Goal: Transaction & Acquisition: Register for event/course

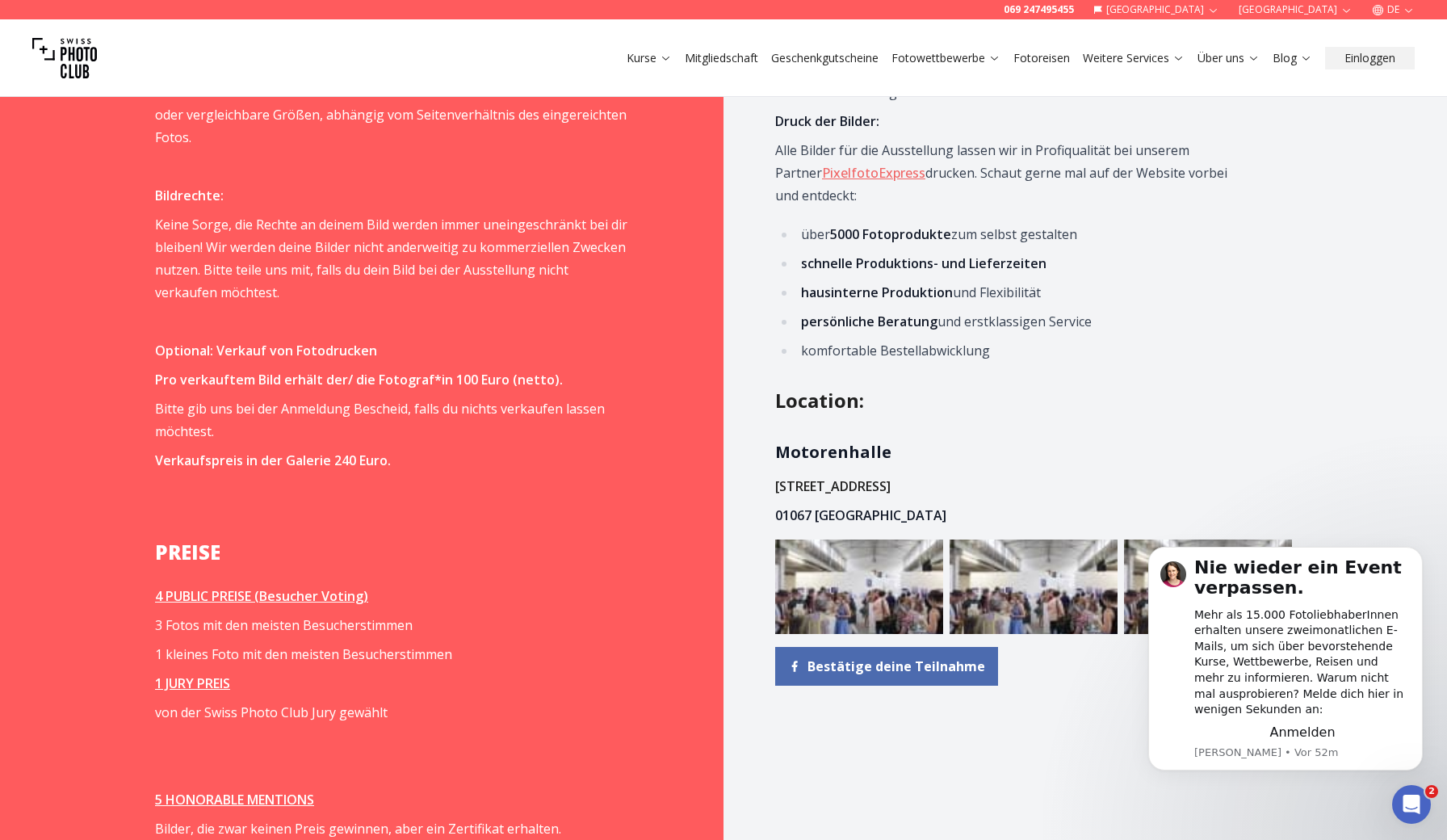
click at [834, 657] on span "Bestätige deine Teilnahme" at bounding box center [896, 666] width 178 height 20
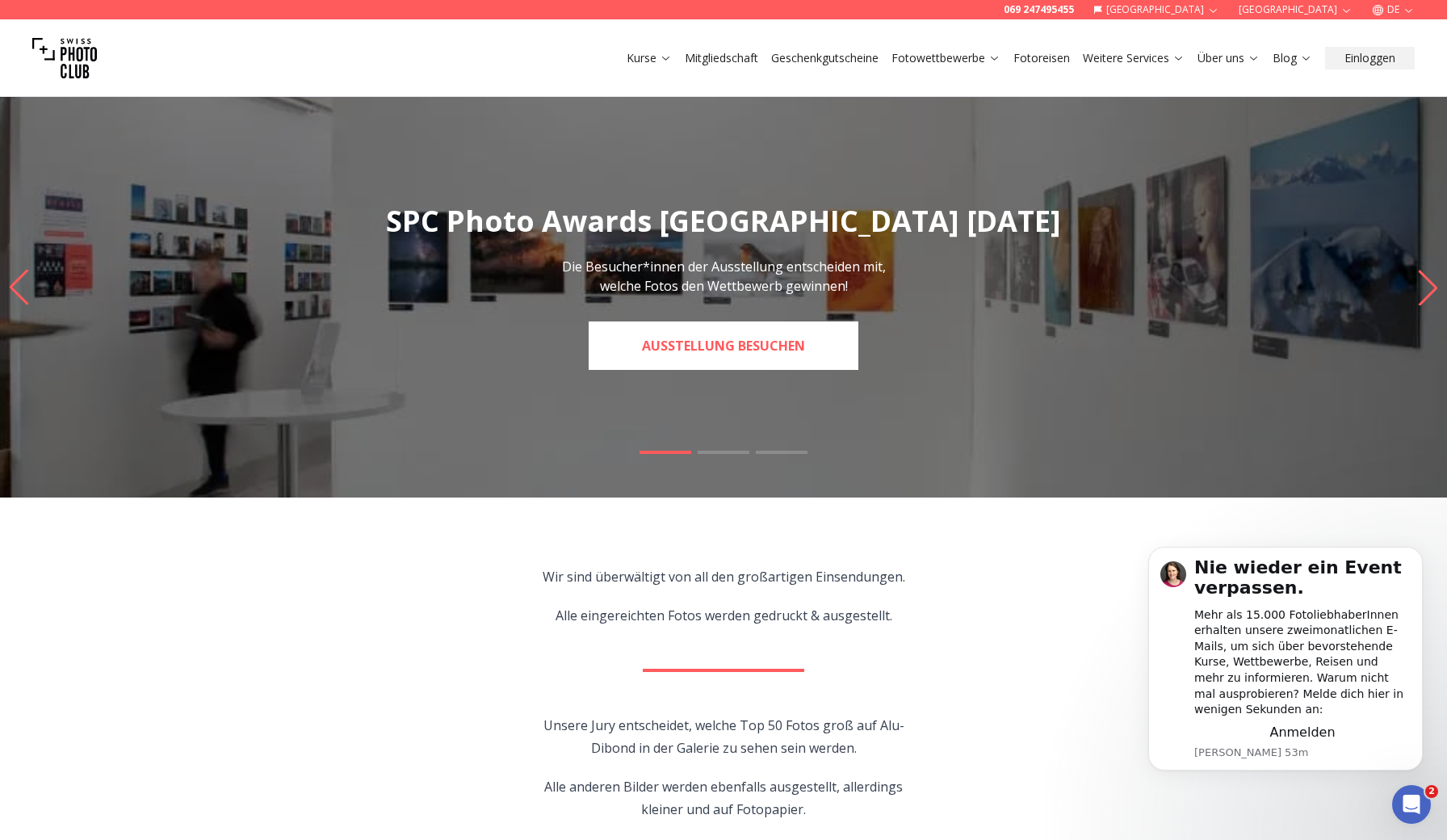
click at [730, 338] on link "Ausstellung besuchen" at bounding box center [724, 345] width 270 height 48
click at [717, 451] on span at bounding box center [724, 453] width 51 height 3
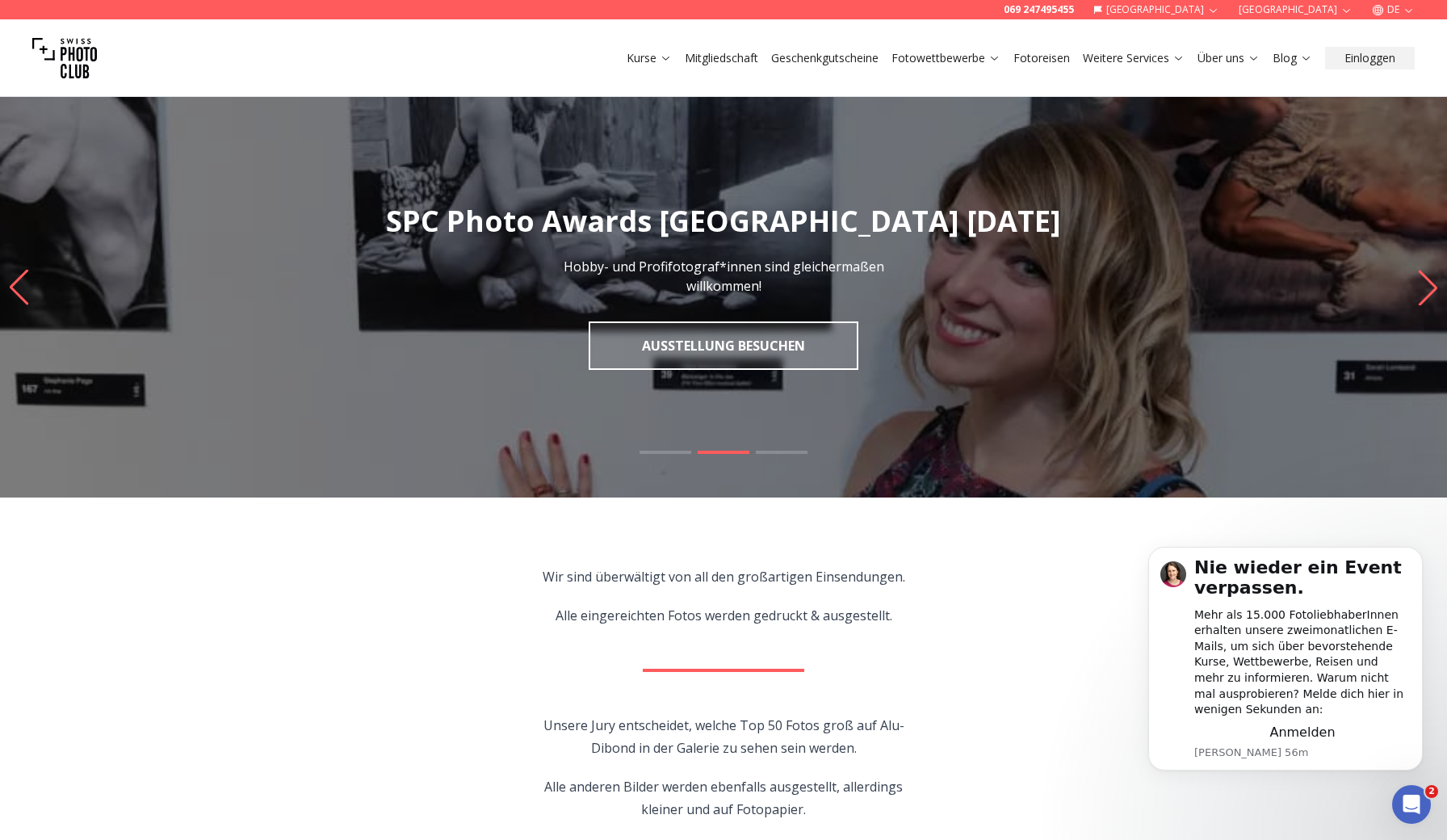
click at [675, 453] on span at bounding box center [665, 453] width 51 height 3
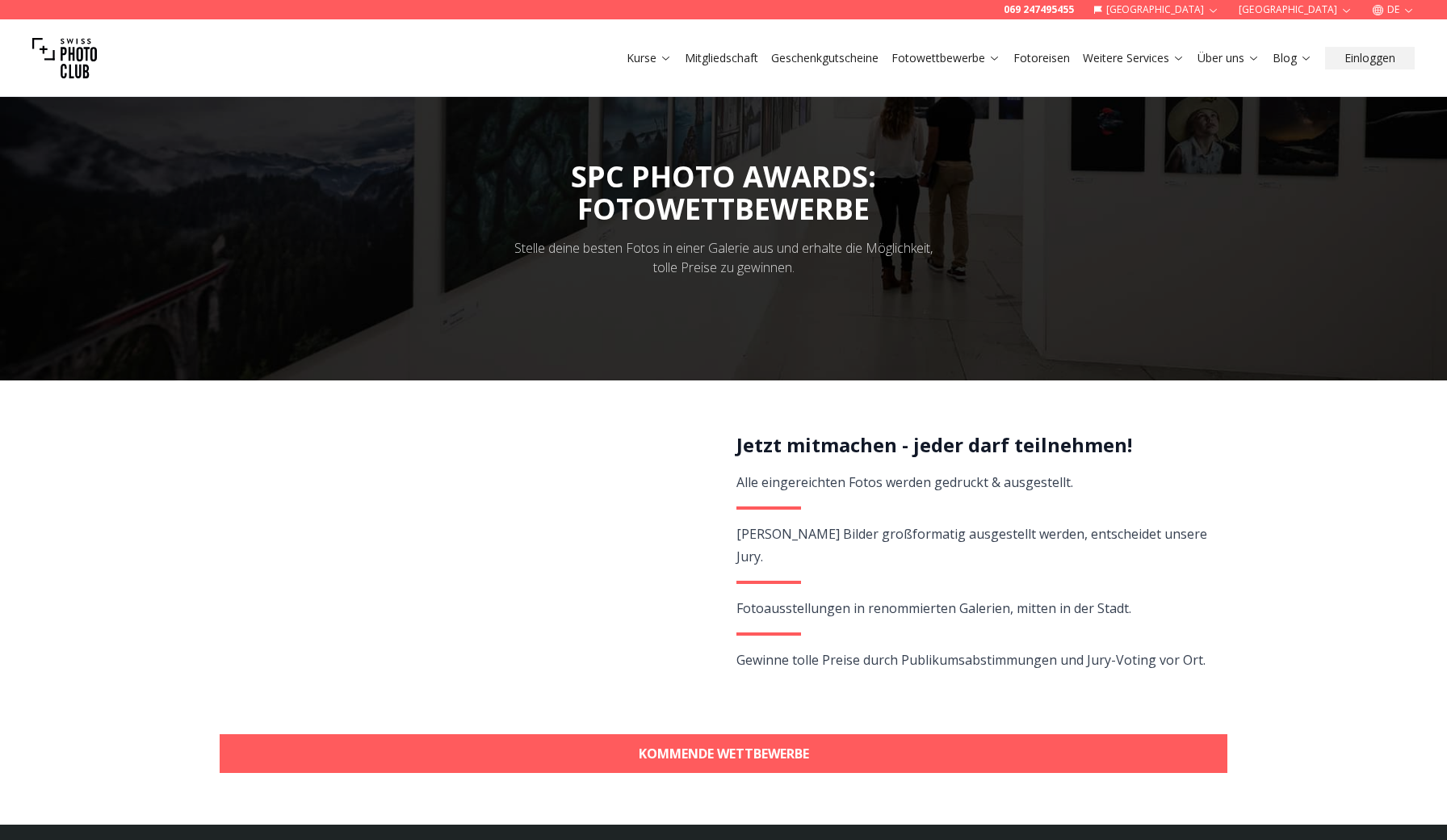
scroll to position [25, 0]
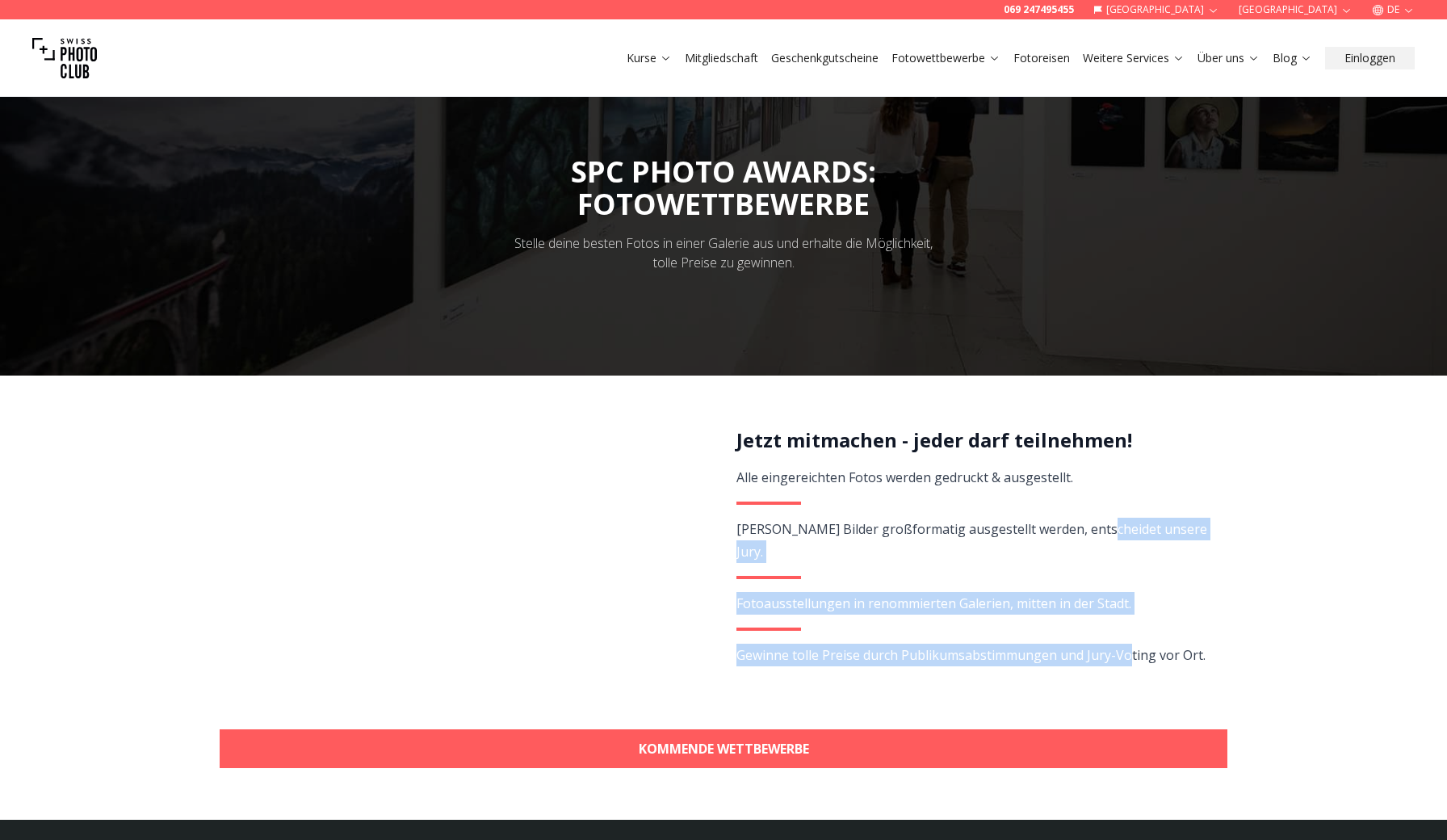
drag, startPoint x: 1098, startPoint y: 533, endPoint x: 1131, endPoint y: 632, distance: 104.4
click at [1131, 632] on div "Jetzt mitmachen - jeder darf teilnehmen! Alle eingereichten Fotos werden gedruc…" at bounding box center [972, 565] width 472 height 276
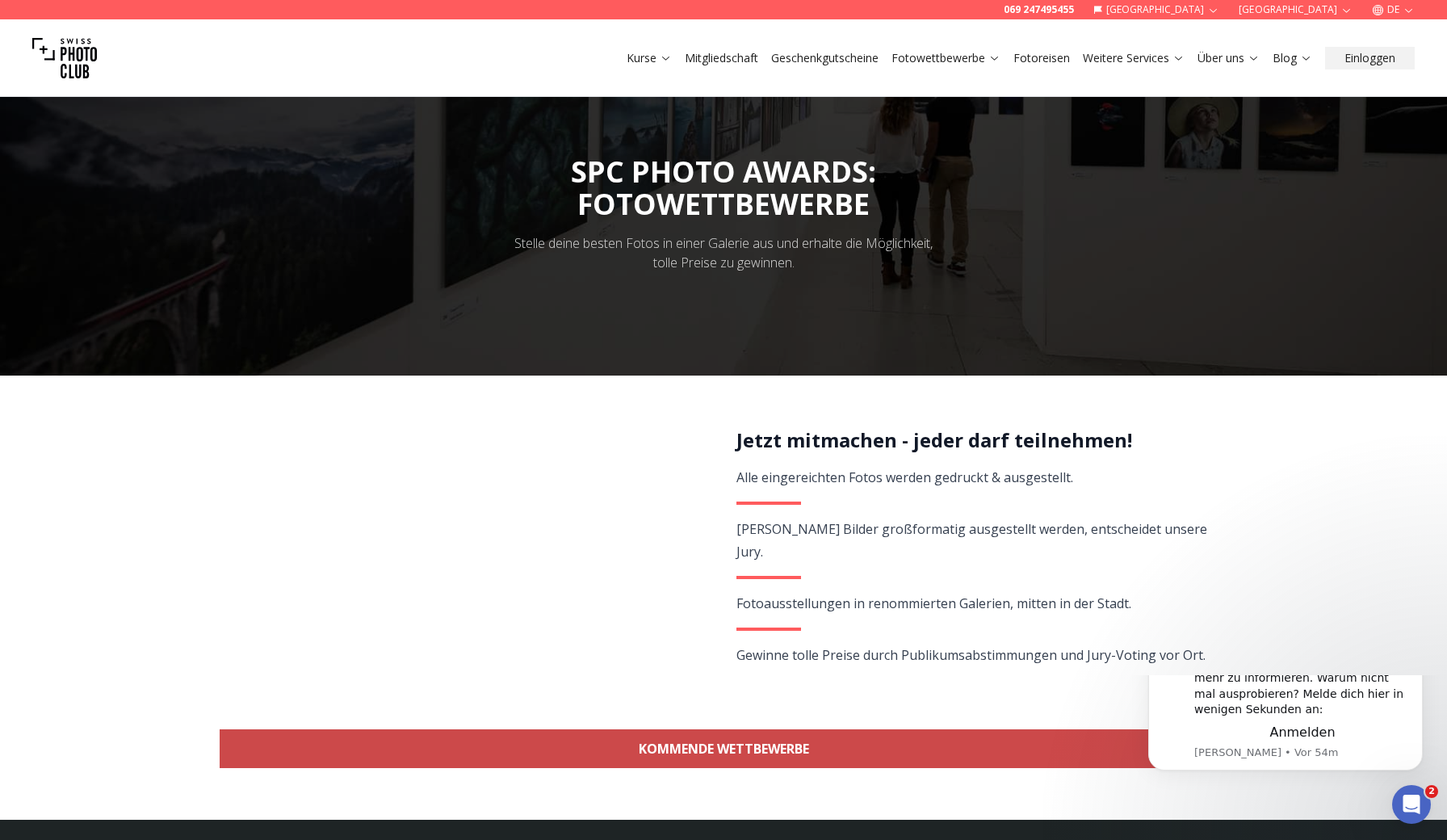
scroll to position [0, 0]
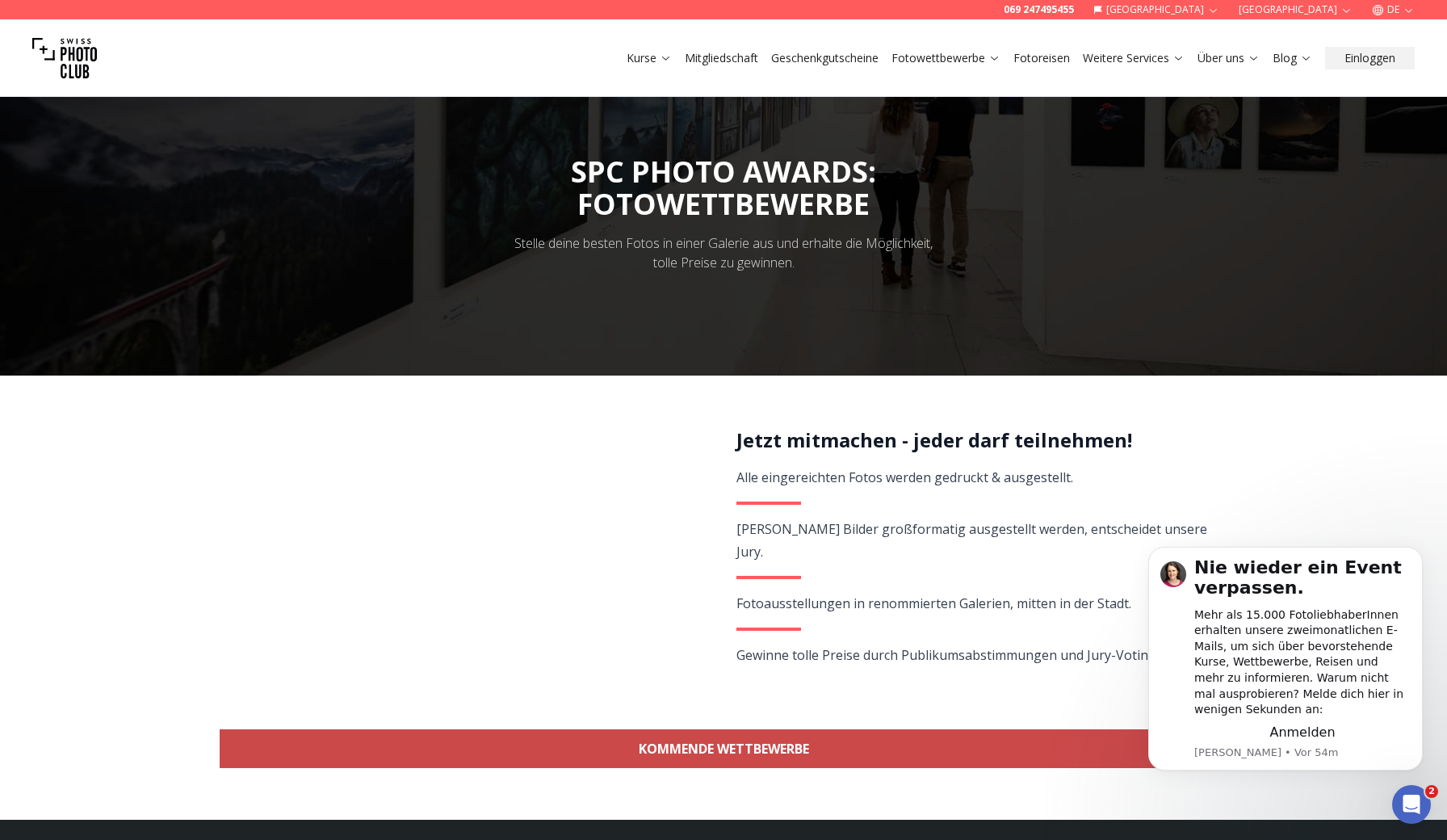
click at [945, 748] on link "KOMMENDE WETTBEWERBE" at bounding box center [724, 749] width 1008 height 39
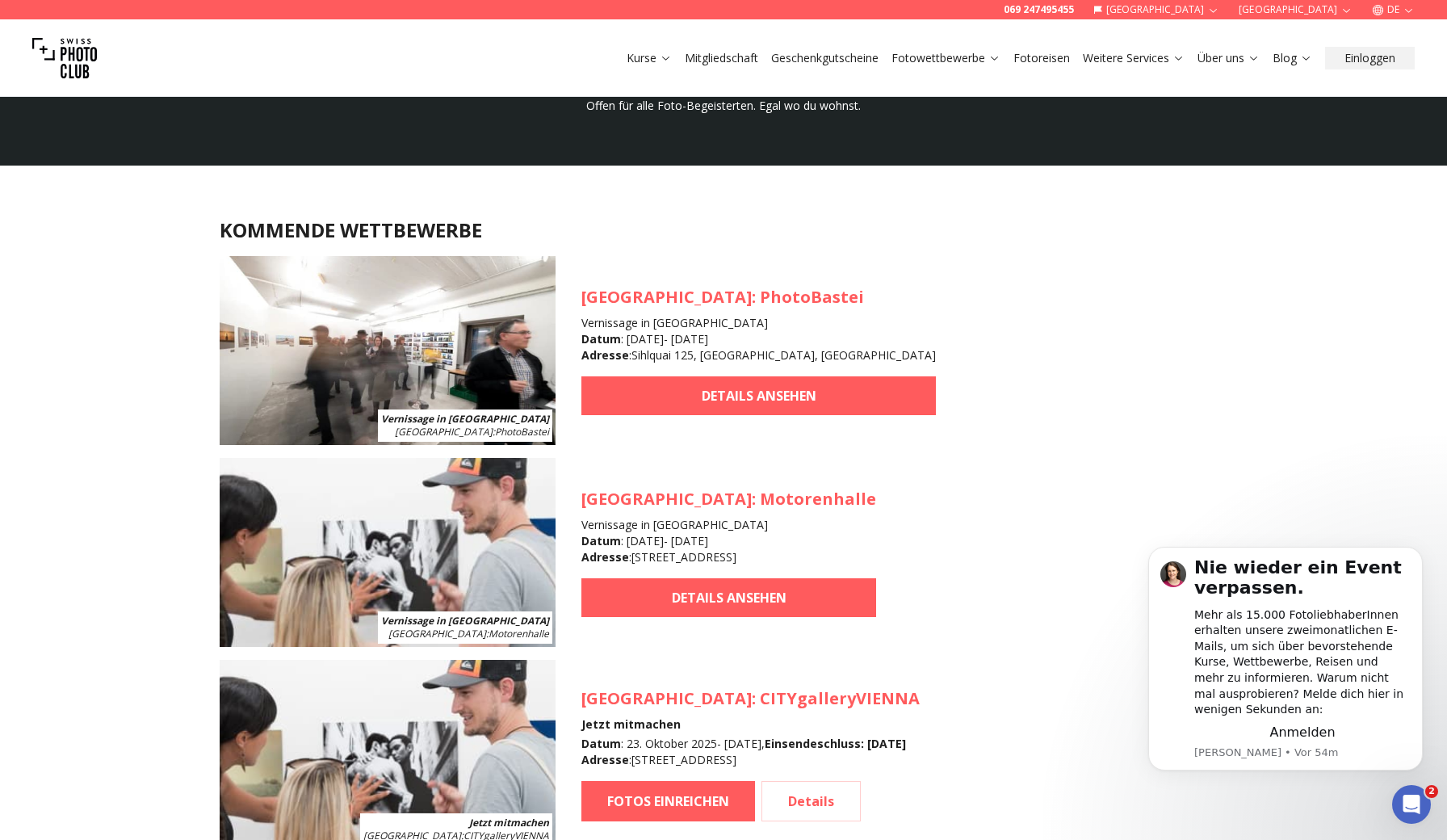
scroll to position [1396, 0]
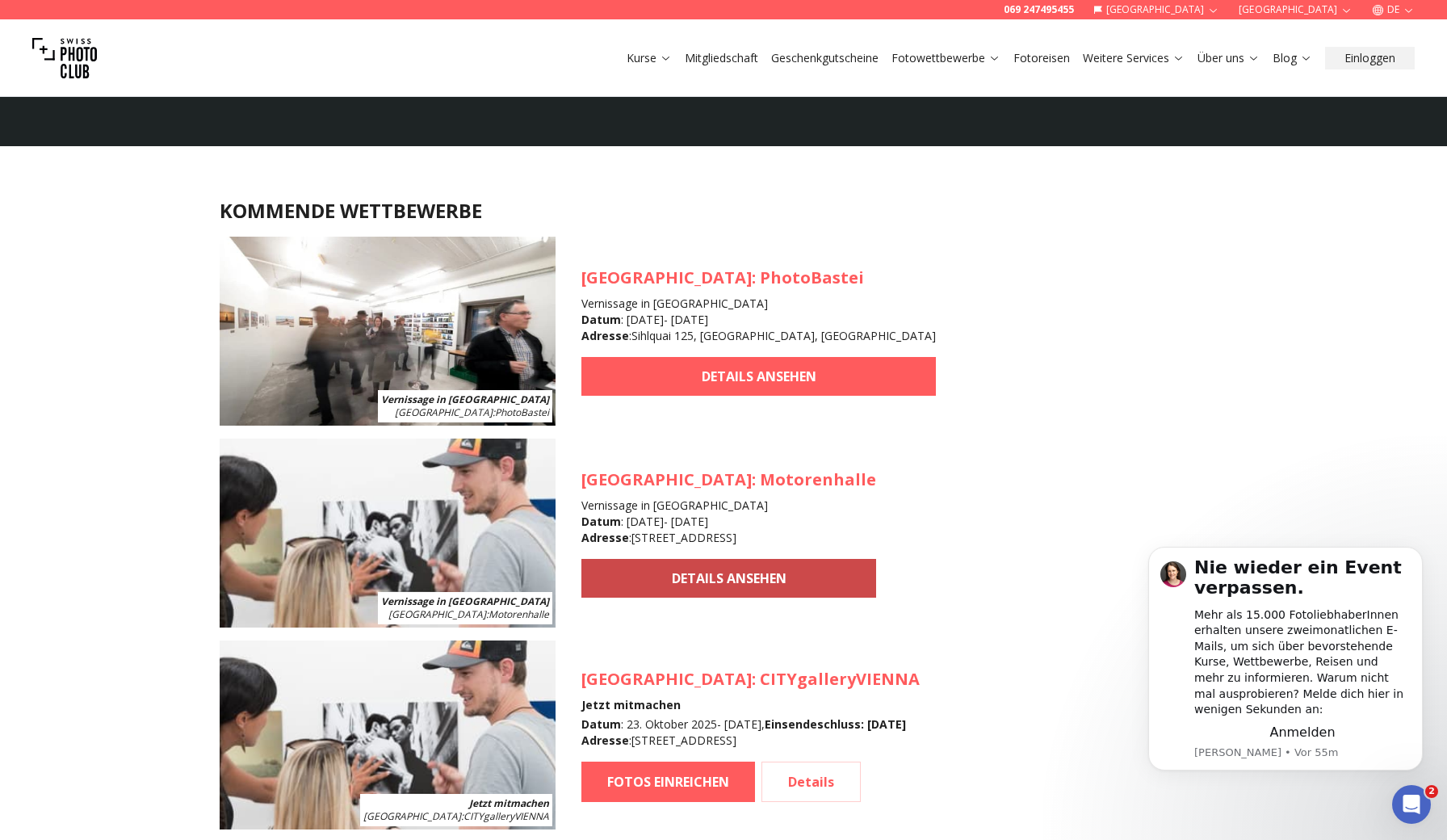
click at [760, 595] on link "DETAILS ANSEHEN" at bounding box center [728, 578] width 294 height 39
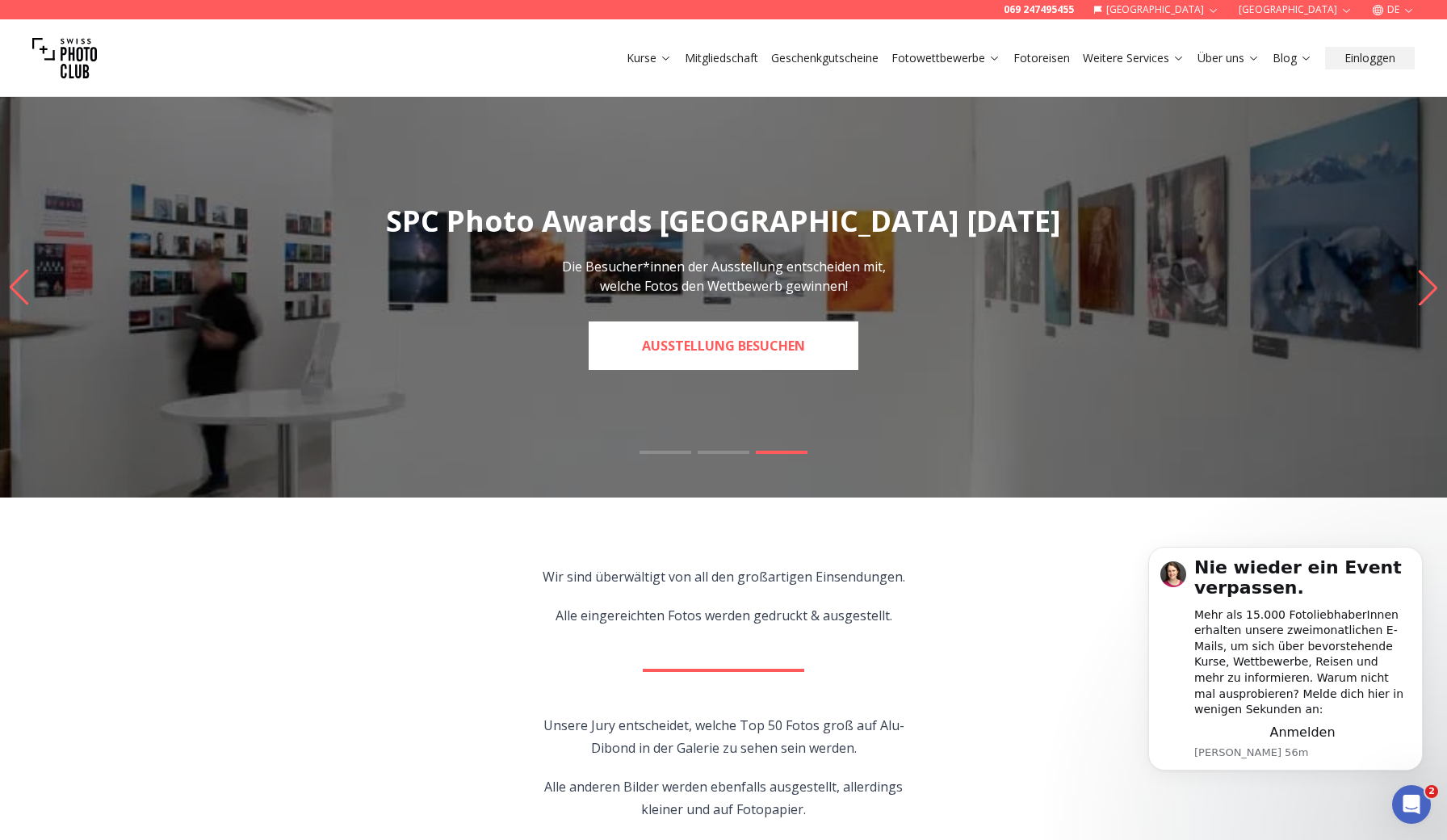
click at [723, 353] on link "Ausstellung besuchen" at bounding box center [724, 345] width 270 height 48
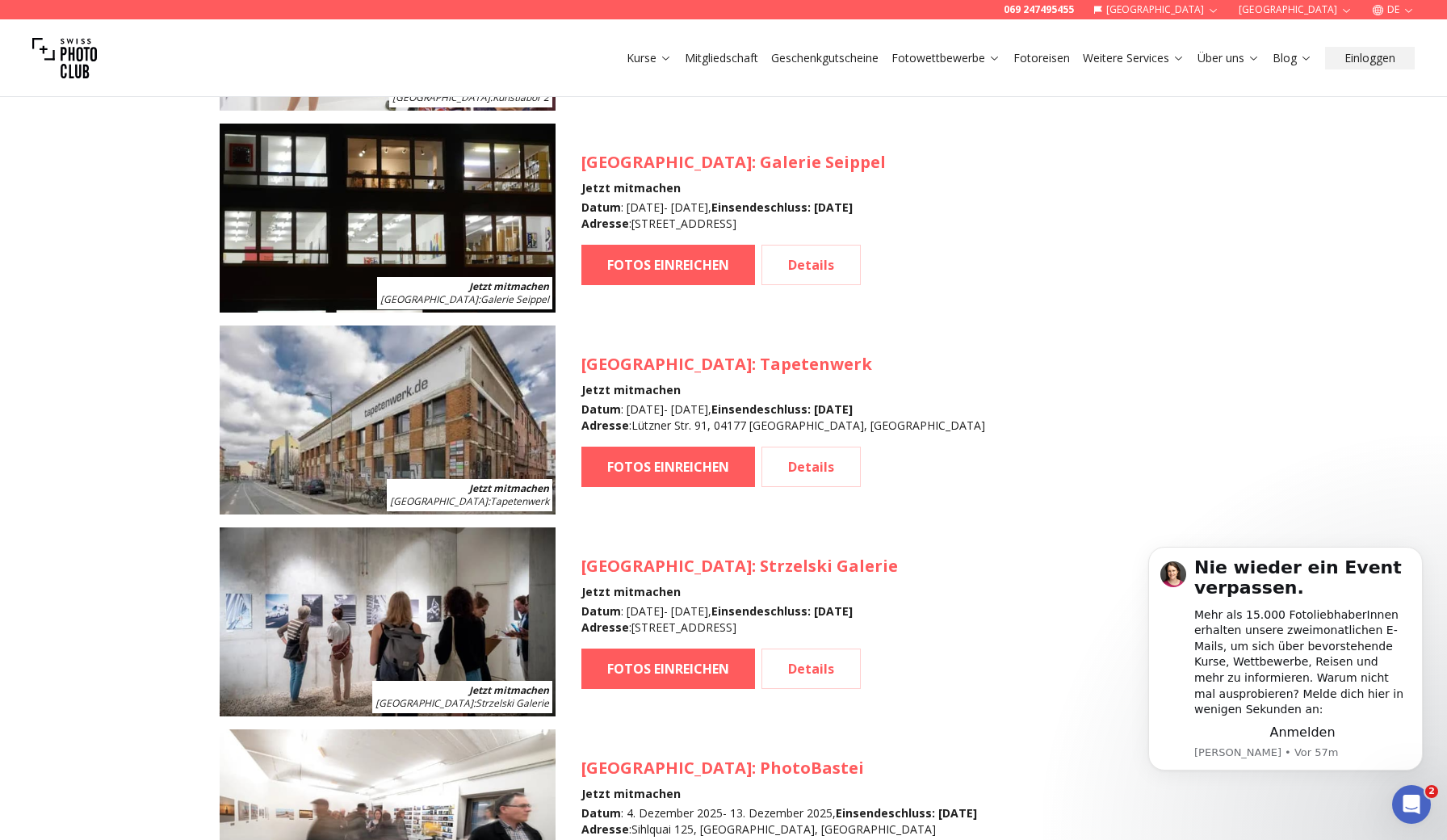
scroll to position [2301, 0]
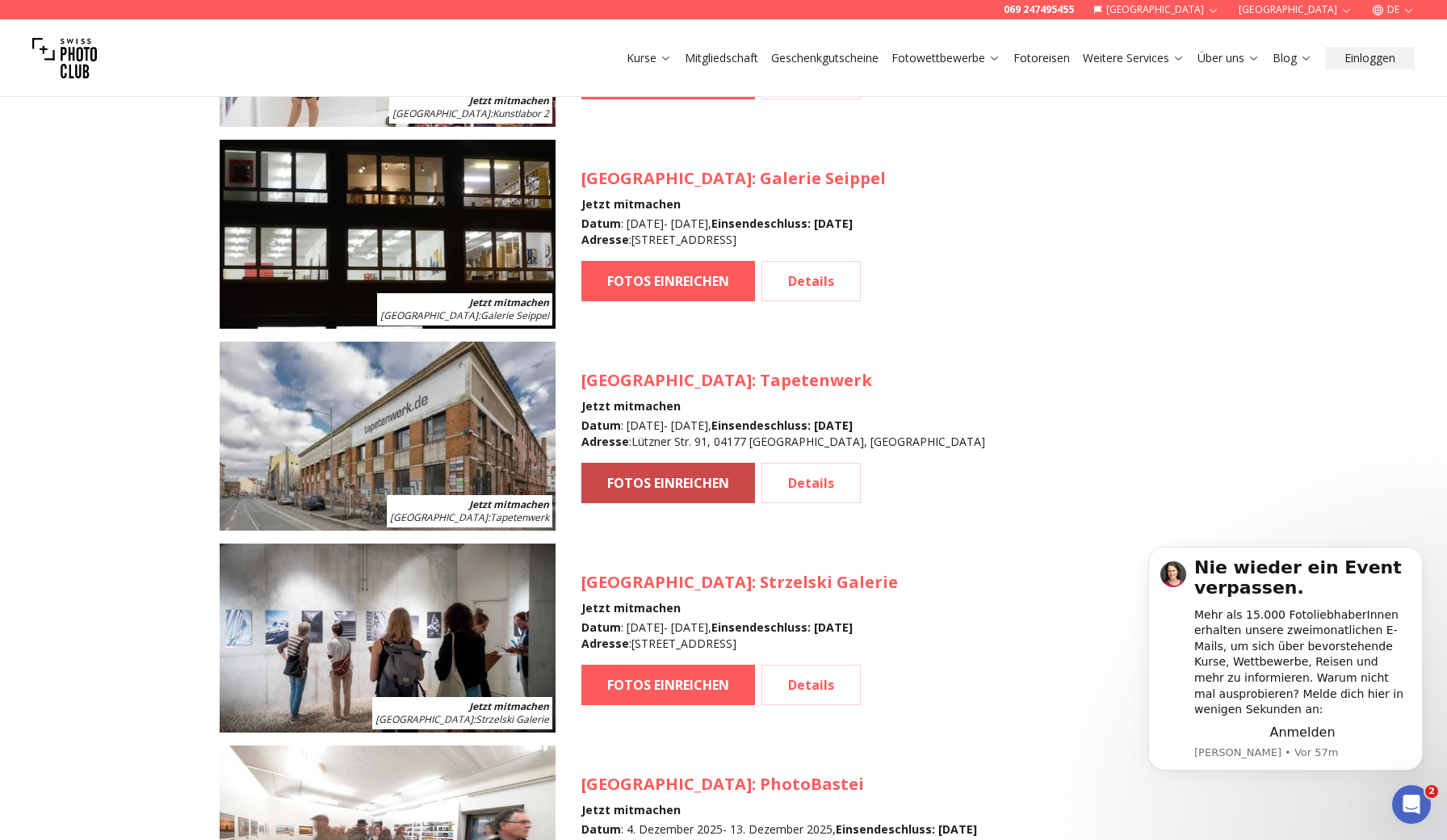
click at [657, 488] on link "FOTOS EINREICHEN" at bounding box center [668, 483] width 174 height 41
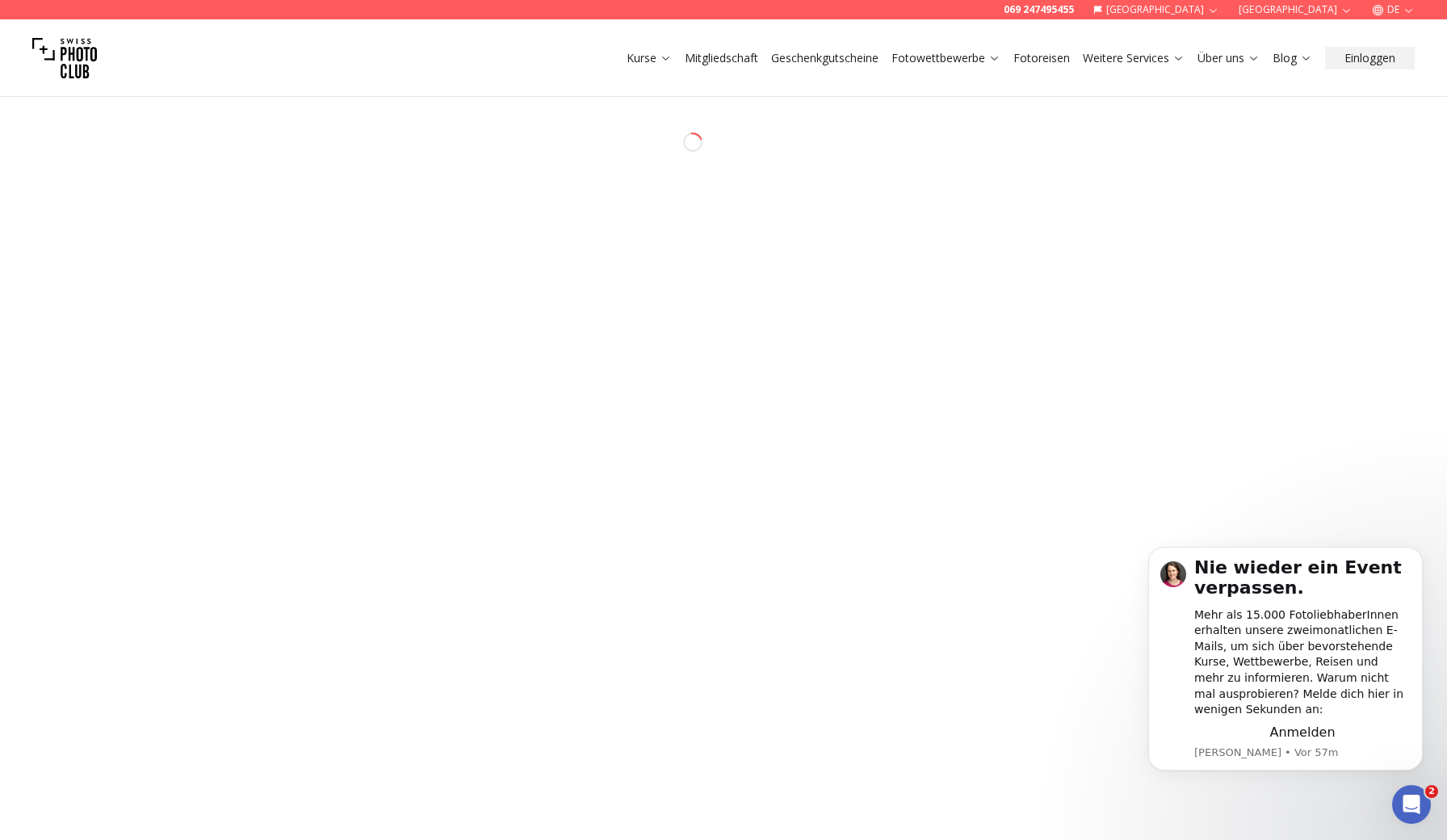
select select "*******"
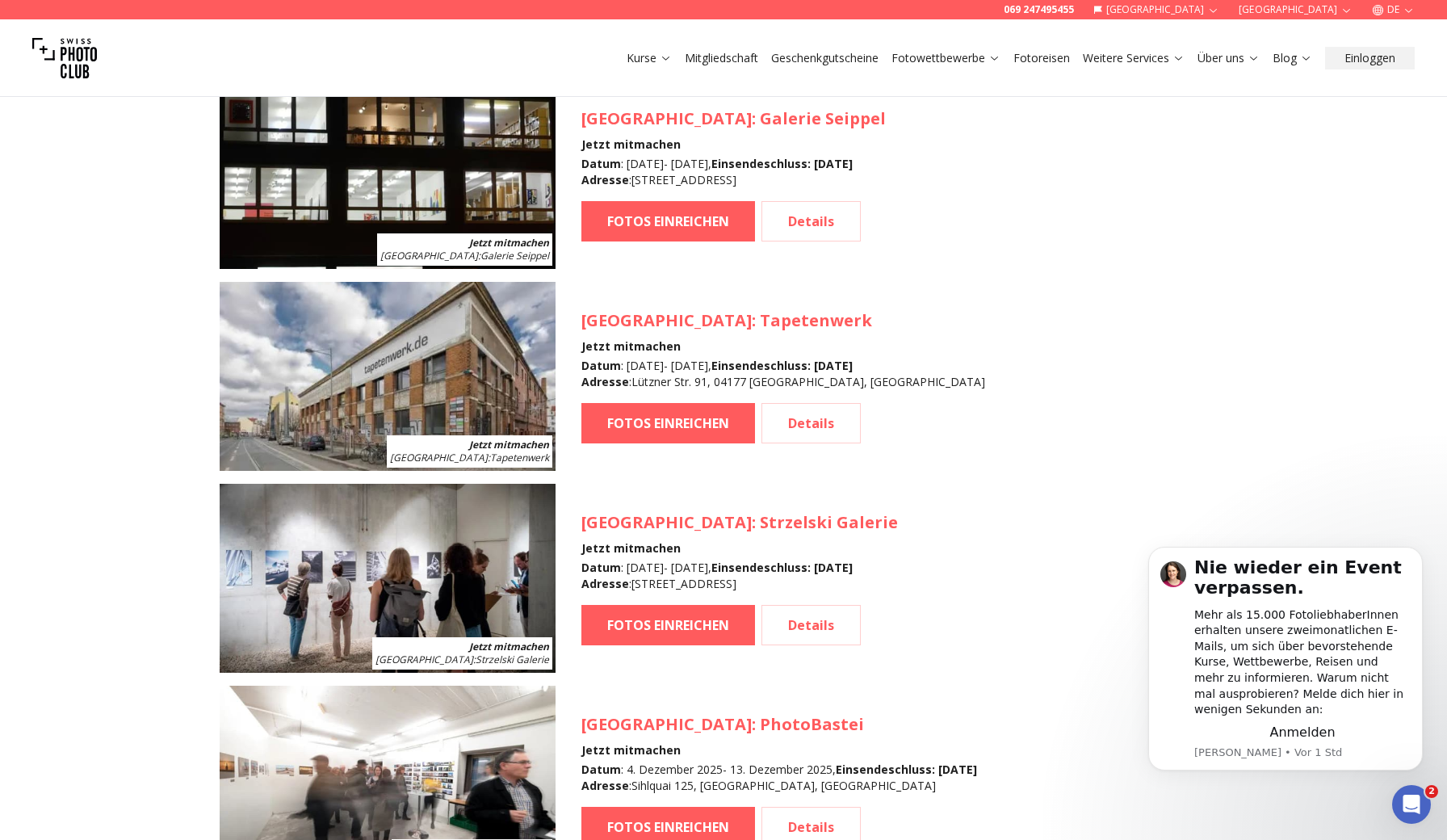
scroll to position [2368, 0]
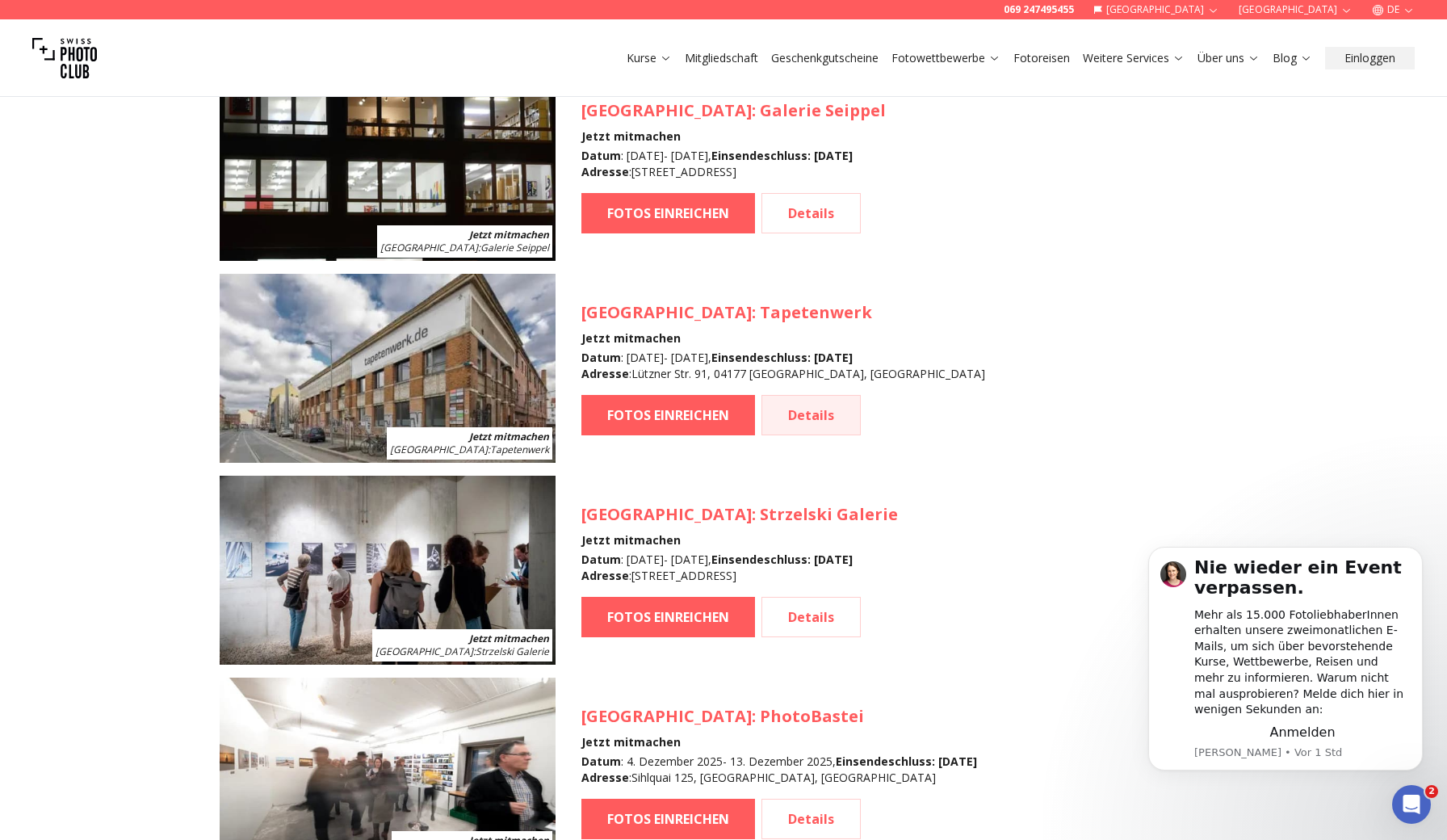
click at [833, 425] on link "Details" at bounding box center [812, 415] width 100 height 41
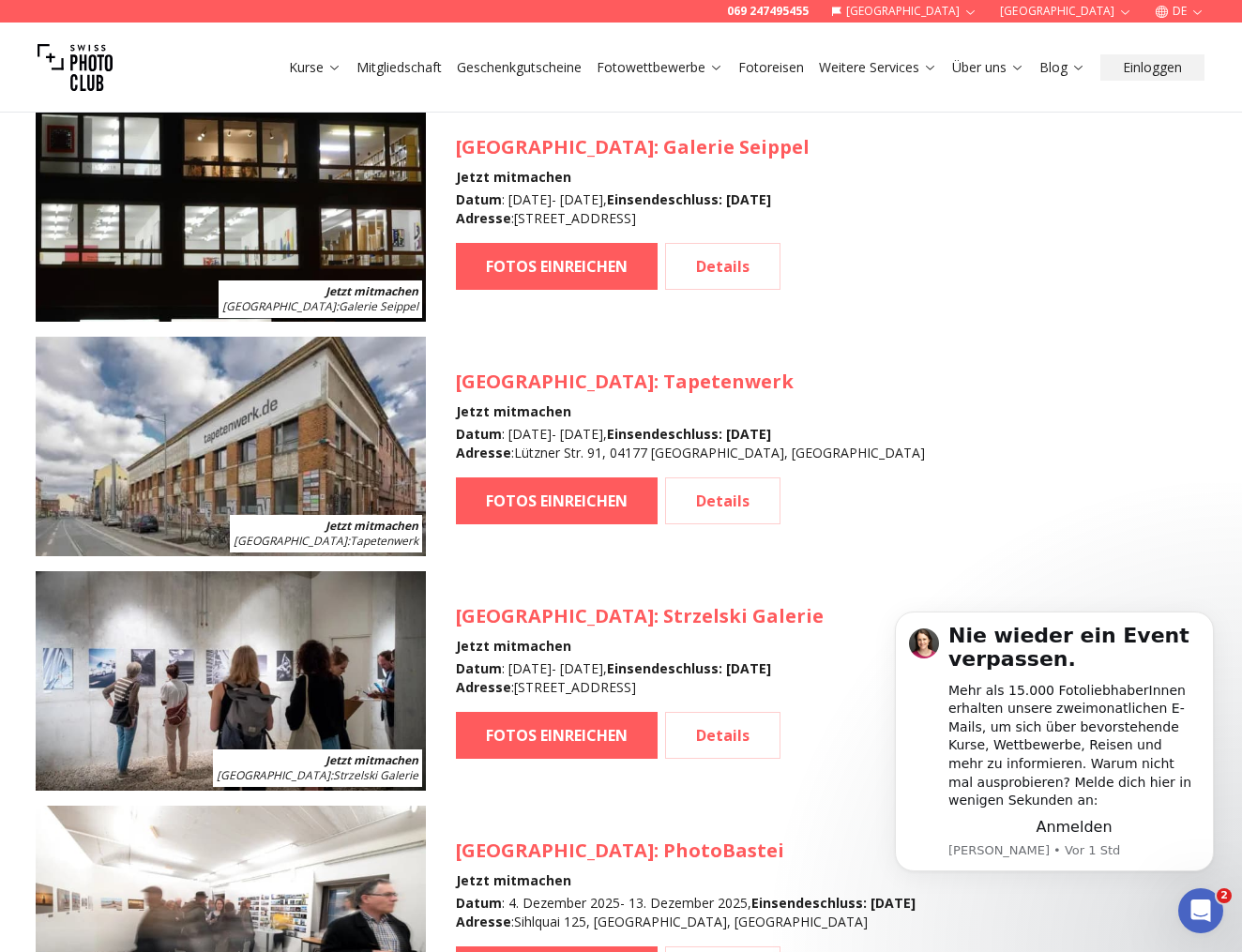
scroll to position [2732, 0]
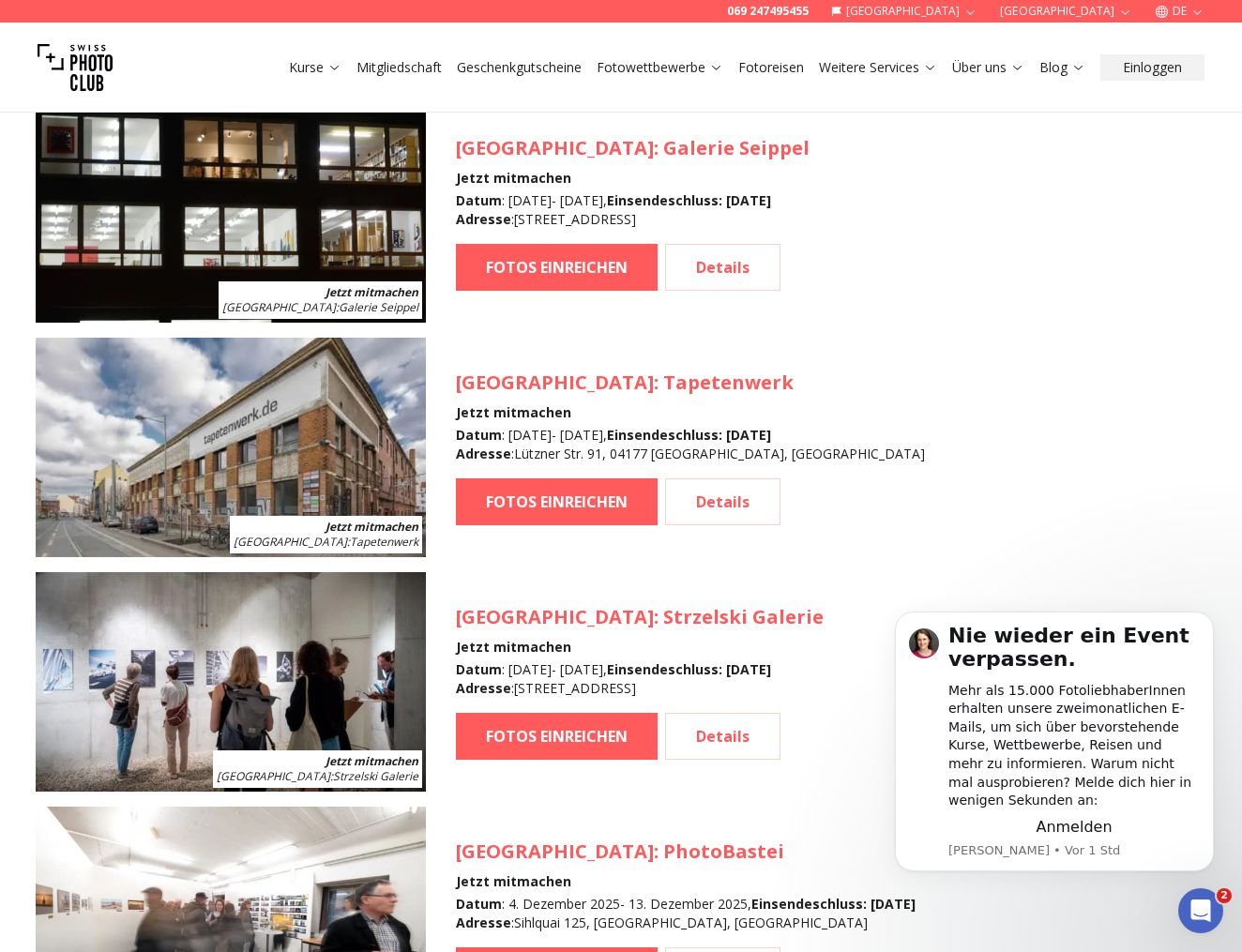
click at [326, 488] on img at bounding box center [231, 447] width 390 height 220
click at [511, 495] on link "FOTOS EINREICHEN" at bounding box center [556, 502] width 202 height 47
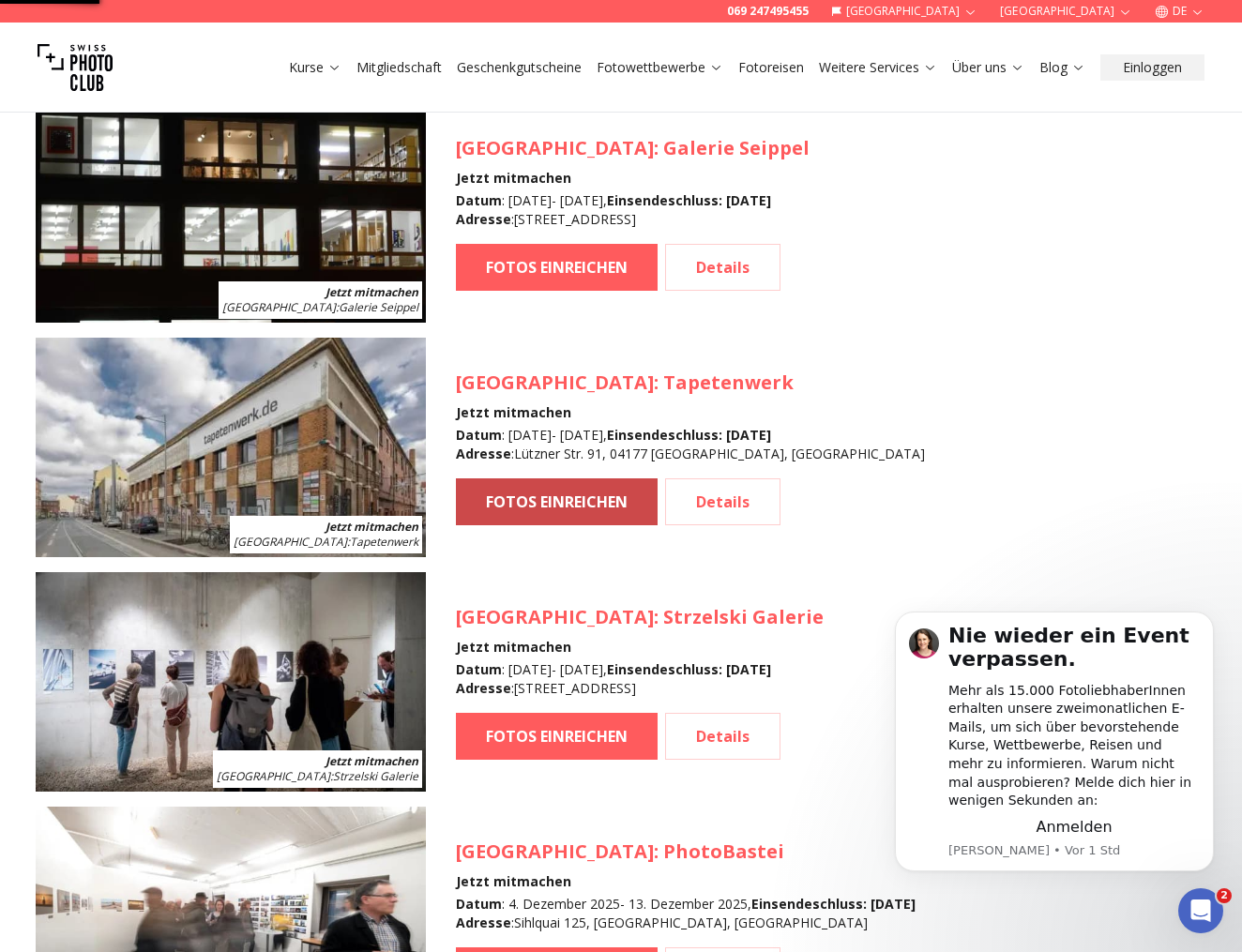
select select "*******"
